Goal: Information Seeking & Learning: Learn about a topic

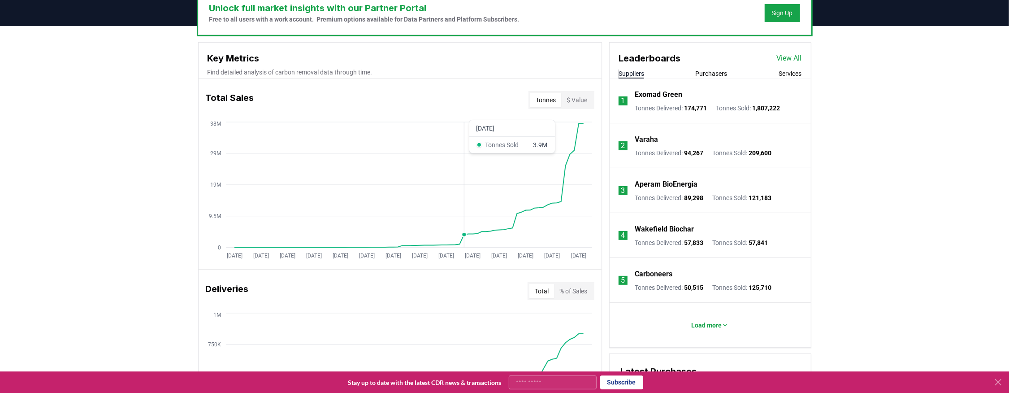
scroll to position [287, 0]
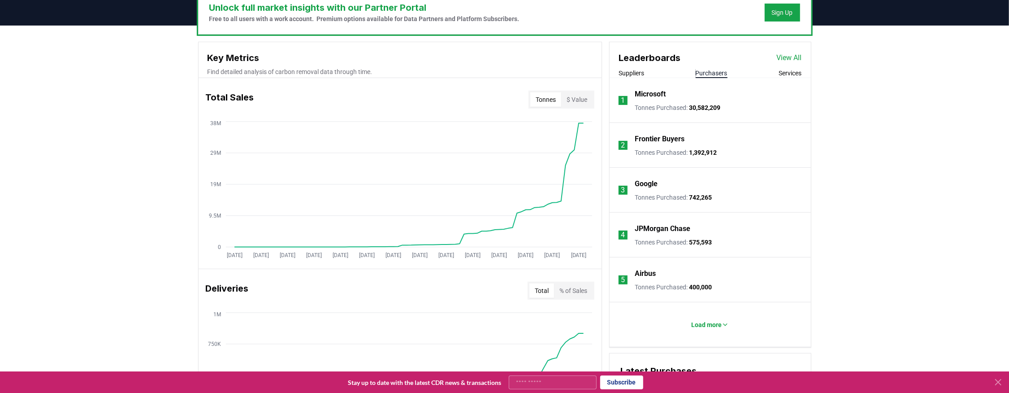
click at [719, 69] on button "Purchasers" at bounding box center [712, 73] width 32 height 9
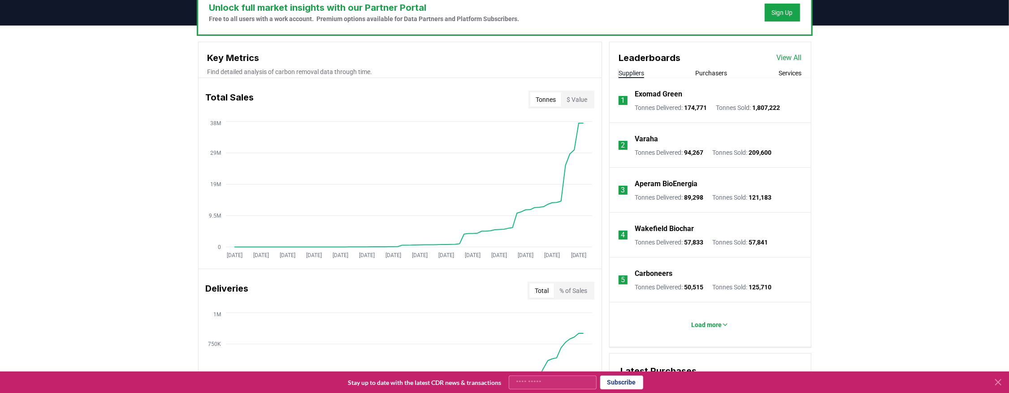
click at [633, 71] on button "Suppliers" at bounding box center [632, 73] width 26 height 9
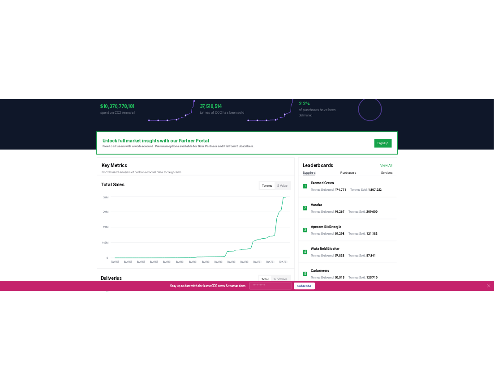
scroll to position [210, 0]
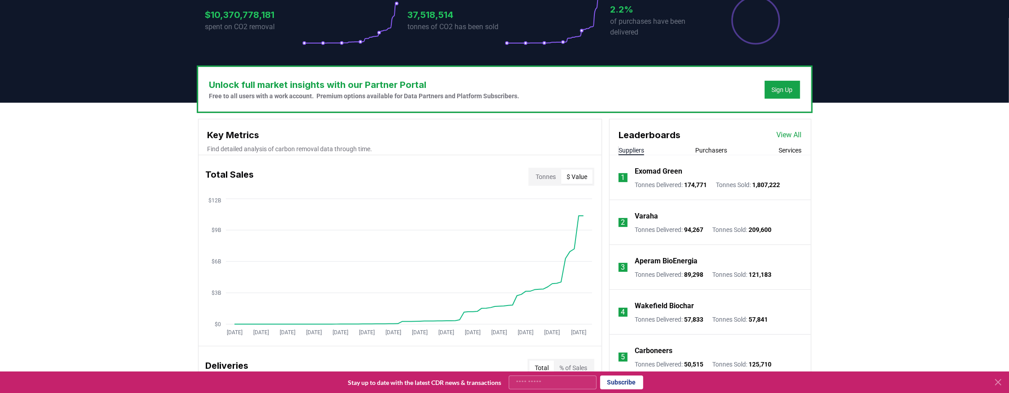
click at [581, 175] on button "$ Value" at bounding box center [576, 176] width 31 height 14
click at [556, 174] on button "Tonnes" at bounding box center [545, 176] width 31 height 14
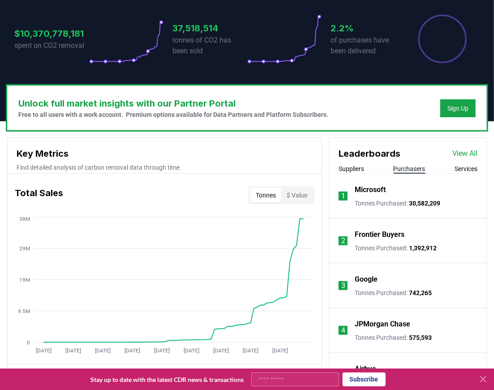
click at [416, 165] on button "Purchasers" at bounding box center [410, 168] width 32 height 9
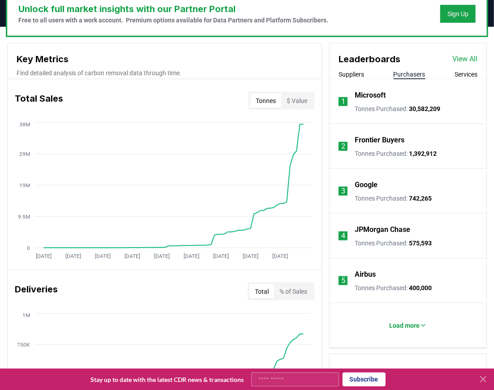
scroll to position [305, 0]
click at [463, 57] on link "View All" at bounding box center [465, 59] width 25 height 11
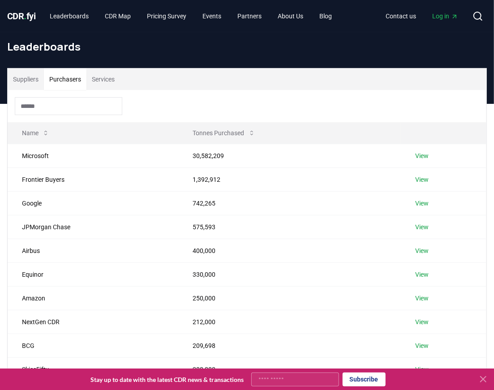
click at [76, 83] on button "Purchasers" at bounding box center [65, 80] width 43 height 22
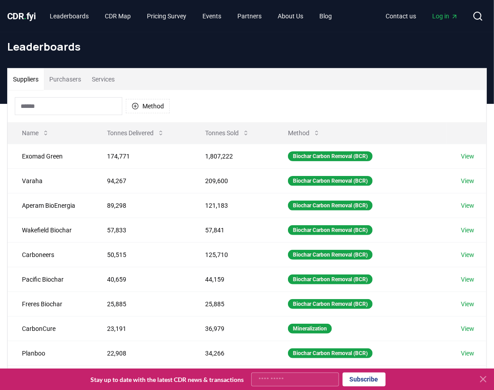
click at [37, 78] on button "Suppliers" at bounding box center [26, 80] width 36 height 22
click at [338, 15] on link "Blog" at bounding box center [326, 16] width 27 height 16
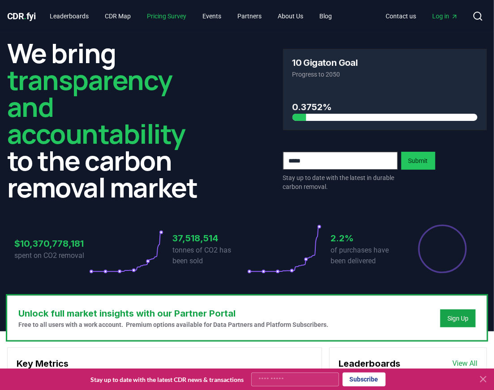
click at [174, 14] on link "Pricing Survey" at bounding box center [167, 16] width 54 height 16
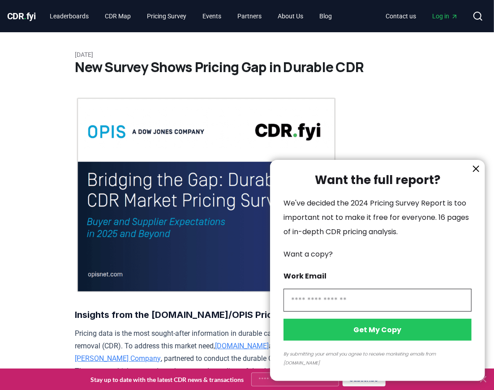
click at [113, 19] on div at bounding box center [247, 195] width 494 height 390
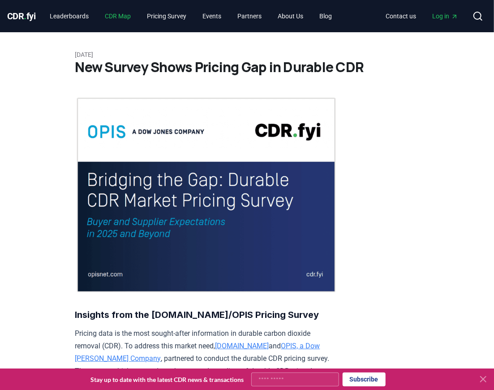
click at [117, 16] on link "CDR Map" at bounding box center [118, 16] width 40 height 16
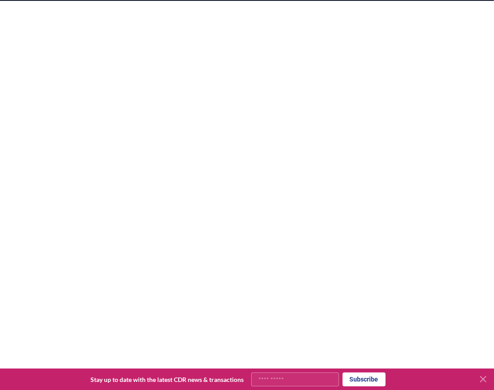
scroll to position [140, 0]
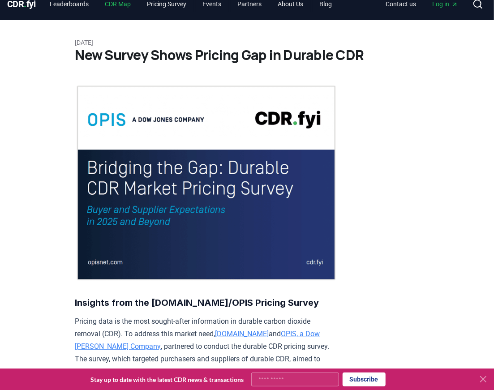
scroll to position [12, 0]
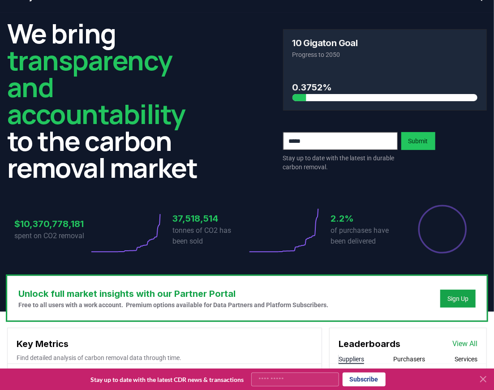
scroll to position [20, 0]
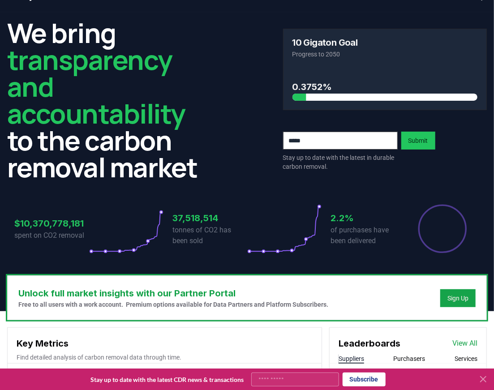
click at [153, 239] on icon at bounding box center [126, 229] width 75 height 50
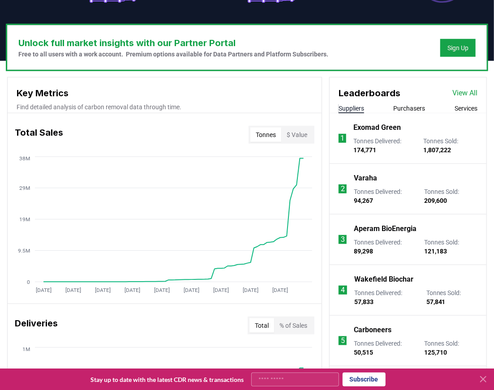
scroll to position [271, 0]
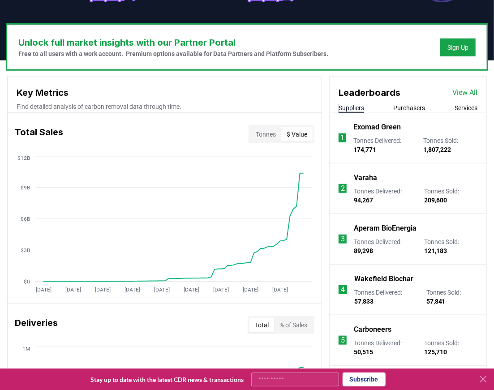
click at [294, 131] on button "$ Value" at bounding box center [296, 134] width 31 height 14
click at [279, 131] on button "Tonnes" at bounding box center [266, 134] width 31 height 14
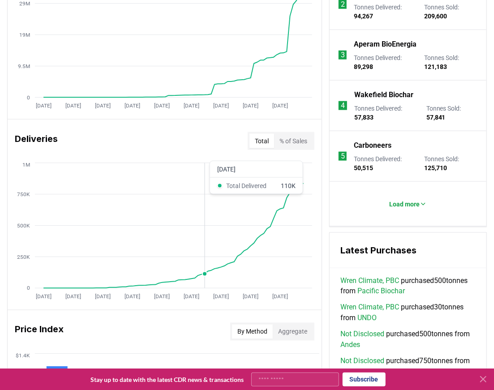
scroll to position [456, 0]
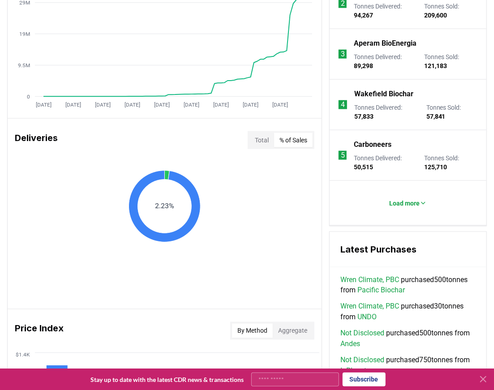
click at [294, 139] on button "% of Sales" at bounding box center [293, 140] width 39 height 14
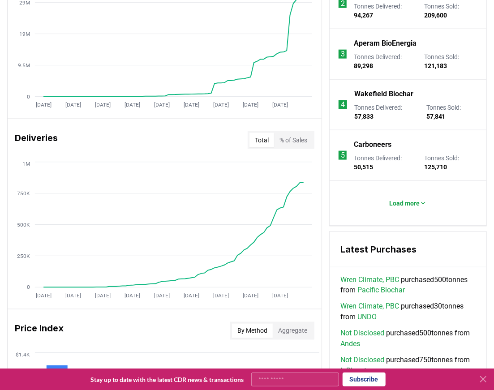
click at [266, 141] on button "Total" at bounding box center [262, 140] width 25 height 14
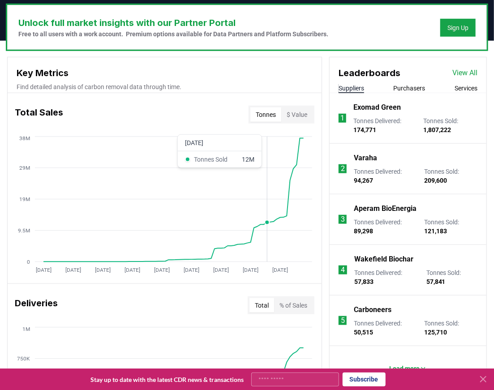
scroll to position [290, 0]
